Goal: Information Seeking & Learning: Learn about a topic

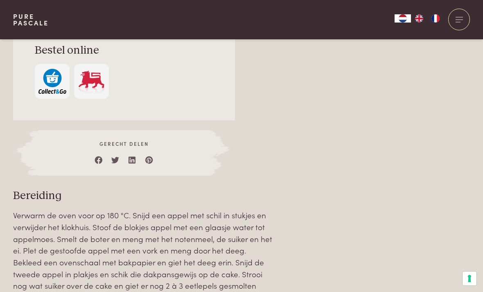
scroll to position [732, 0]
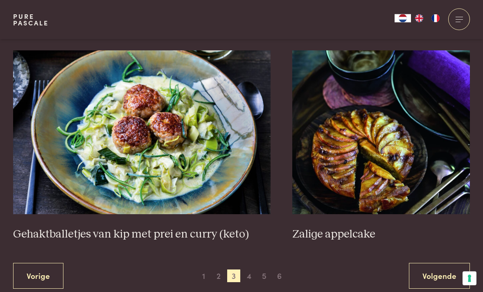
scroll to position [1445, 0]
click at [42, 227] on h3 "Gehaktballetjes van kip met prei en curry (keto)" at bounding box center [141, 234] width 257 height 14
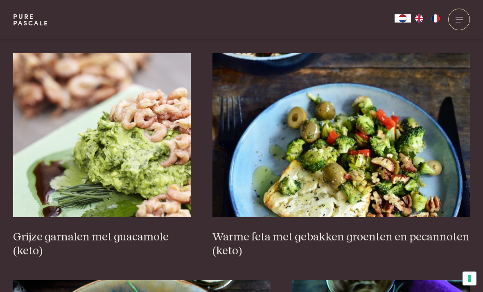
scroll to position [1214, 0]
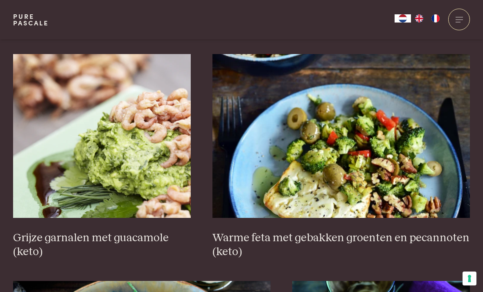
click at [276, 235] on h3 "Warme feta met gebakken groenten en pecannoten (keto)" at bounding box center [340, 245] width 257 height 28
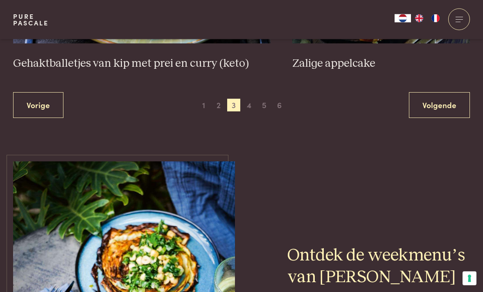
scroll to position [1613, 0]
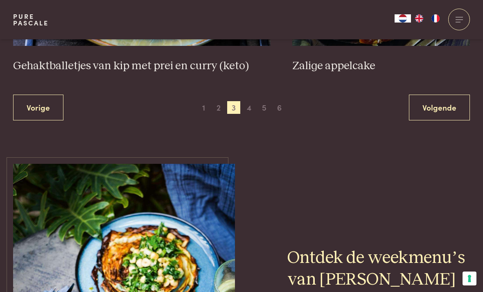
click at [251, 103] on span "4" at bounding box center [249, 107] width 13 height 13
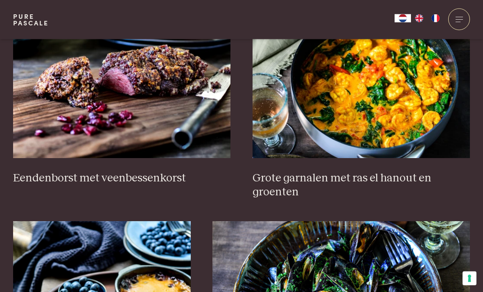
scroll to position [353, 0]
click at [47, 177] on h3 "Eendenborst met veenbessenkorst" at bounding box center [122, 178] width 218 height 14
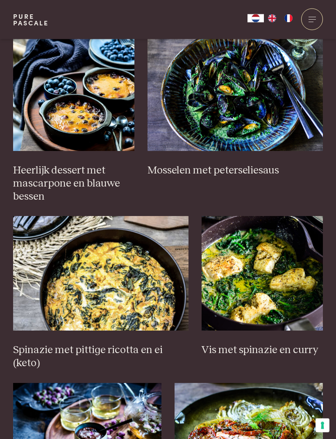
scroll to position [533, 0]
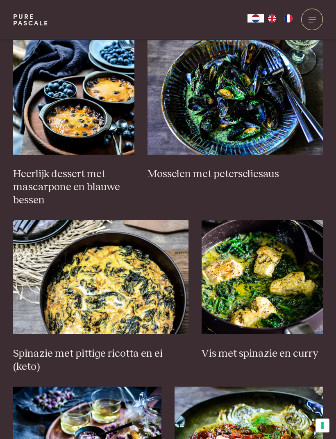
click at [38, 181] on h3 "Heerlijk dessert met mascarpone en blauwe bessen" at bounding box center [74, 187] width 122 height 39
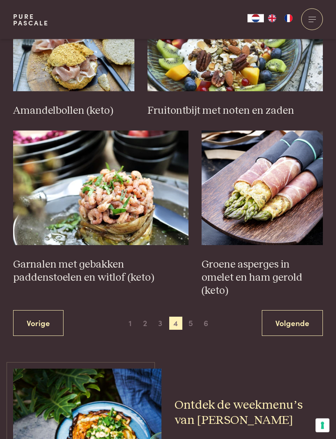
scroll to position [1131, 0]
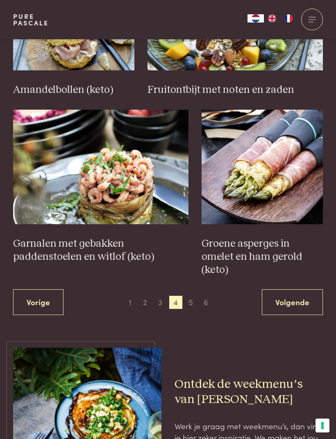
click at [299, 289] on link "Volgende" at bounding box center [292, 302] width 61 height 26
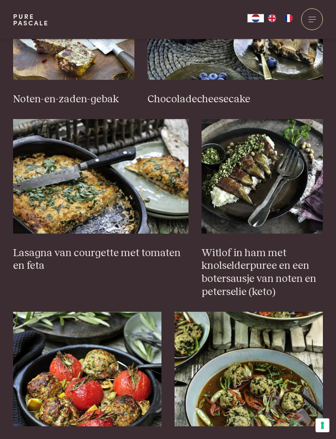
scroll to position [608, 0]
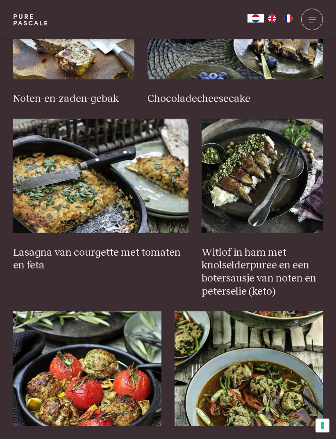
click at [41, 203] on img at bounding box center [100, 176] width 175 height 115
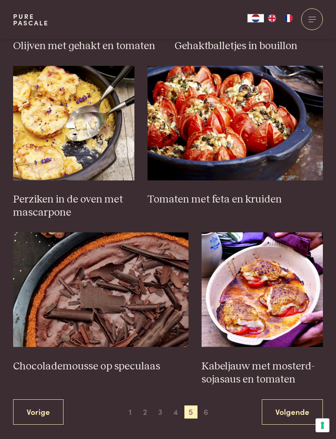
scroll to position [1123, 0]
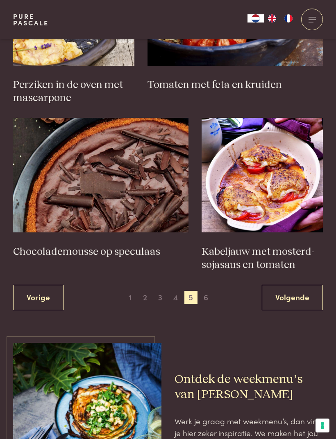
click at [302, 291] on link "Volgende" at bounding box center [292, 298] width 61 height 26
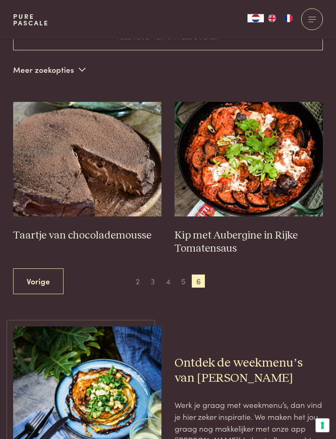
scroll to position [305, 0]
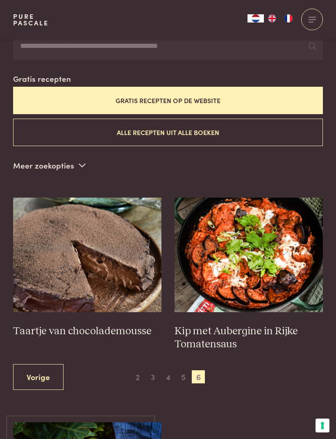
click at [151, 291] on span "3" at bounding box center [152, 376] width 13 height 13
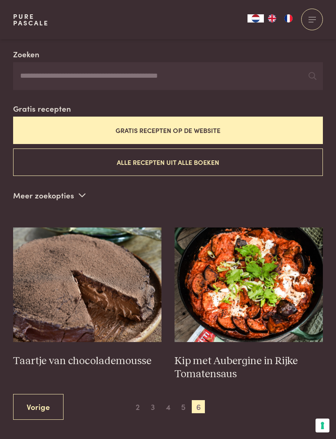
scroll to position [176, 0]
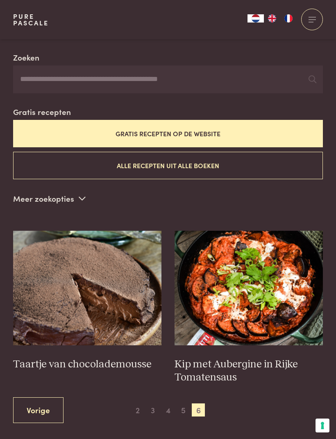
click at [156, 291] on span "3" at bounding box center [152, 410] width 13 height 13
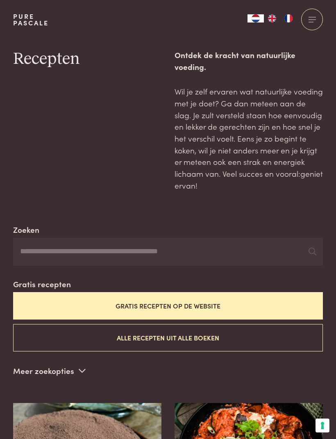
scroll to position [0, 0]
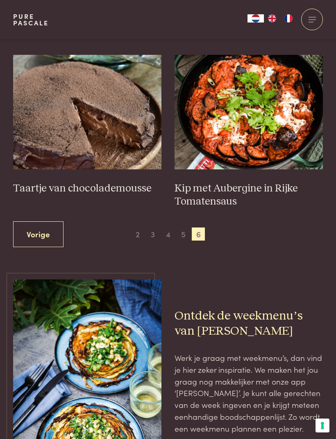
click at [142, 228] on span "2" at bounding box center [137, 234] width 13 height 13
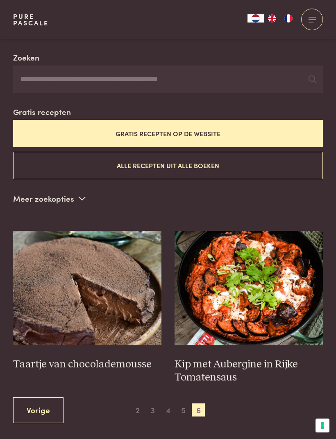
click at [32, 291] on link "Vorige" at bounding box center [38, 410] width 50 height 26
click at [27, 291] on link "Vorige" at bounding box center [38, 410] width 50 height 26
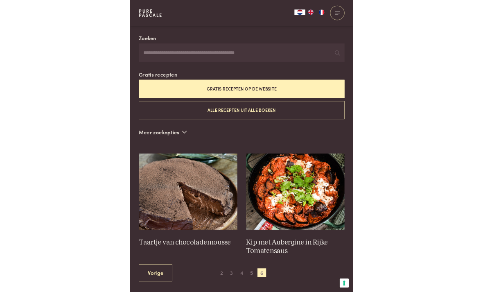
scroll to position [193, 0]
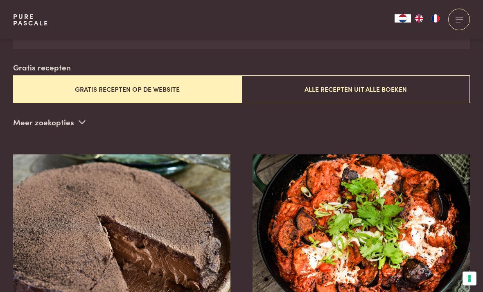
click at [97, 88] on button "Gratis recepten op de website" at bounding box center [127, 88] width 228 height 27
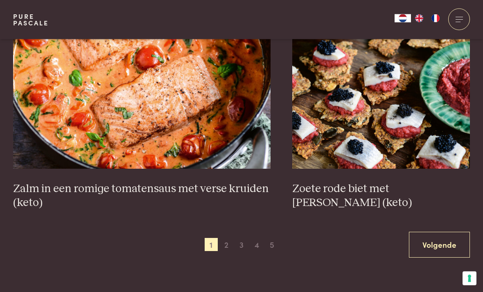
scroll to position [1420, 0]
click at [241, 244] on span "3" at bounding box center [241, 244] width 13 height 13
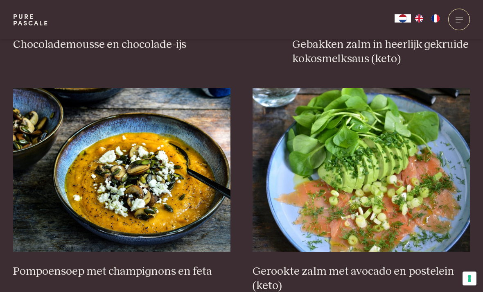
scroll to position [950, 0]
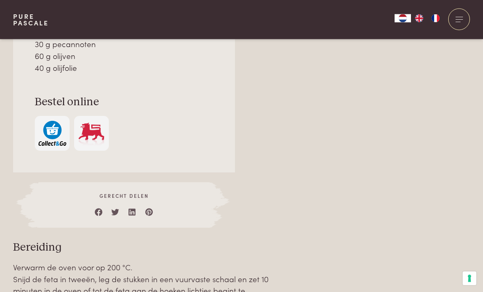
scroll to position [722, 0]
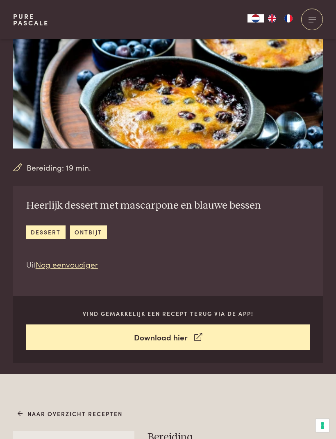
scroll to position [42, 0]
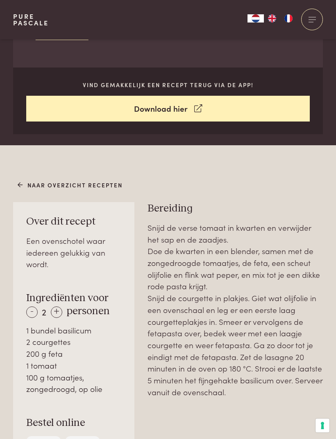
scroll to position [296, 0]
